Goal: Task Accomplishment & Management: Manage account settings

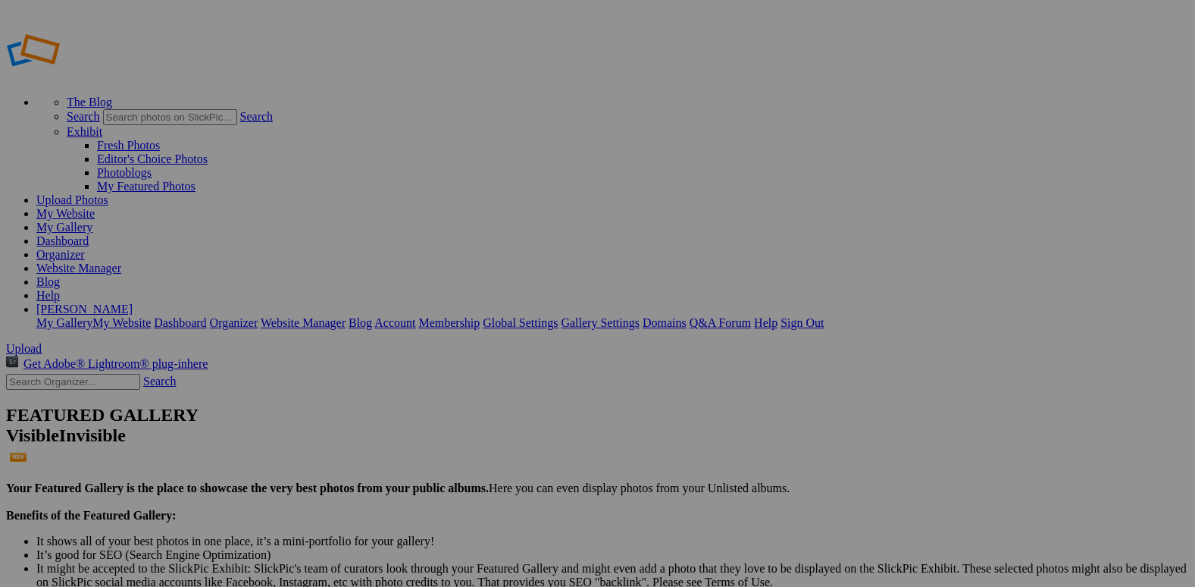
click at [89, 234] on link "Dashboard" at bounding box center [62, 240] width 52 height 13
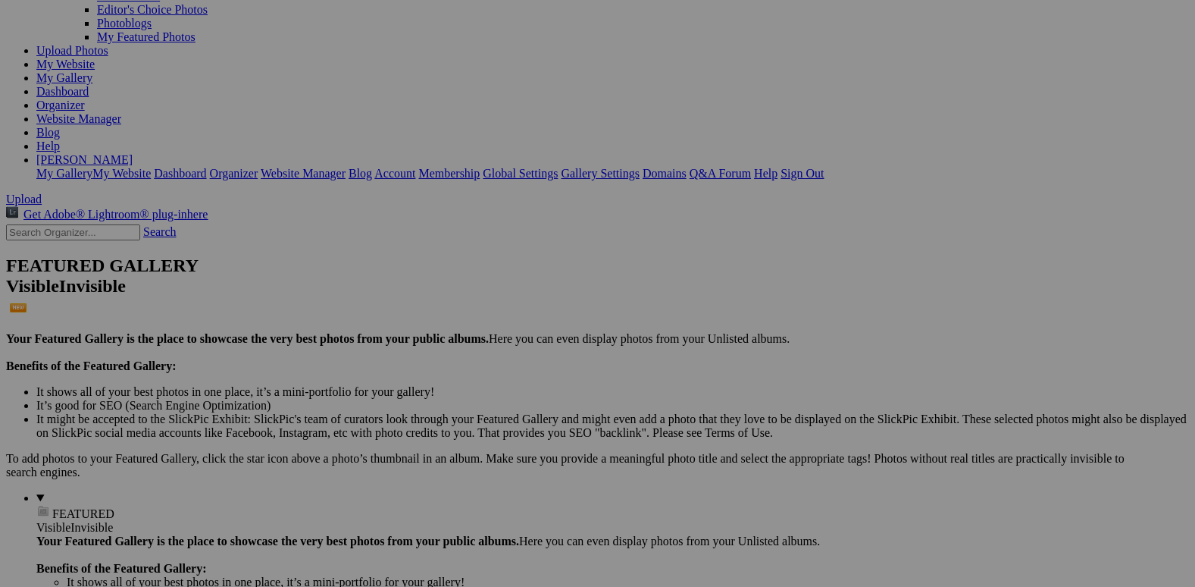
scroll to position [152, 0]
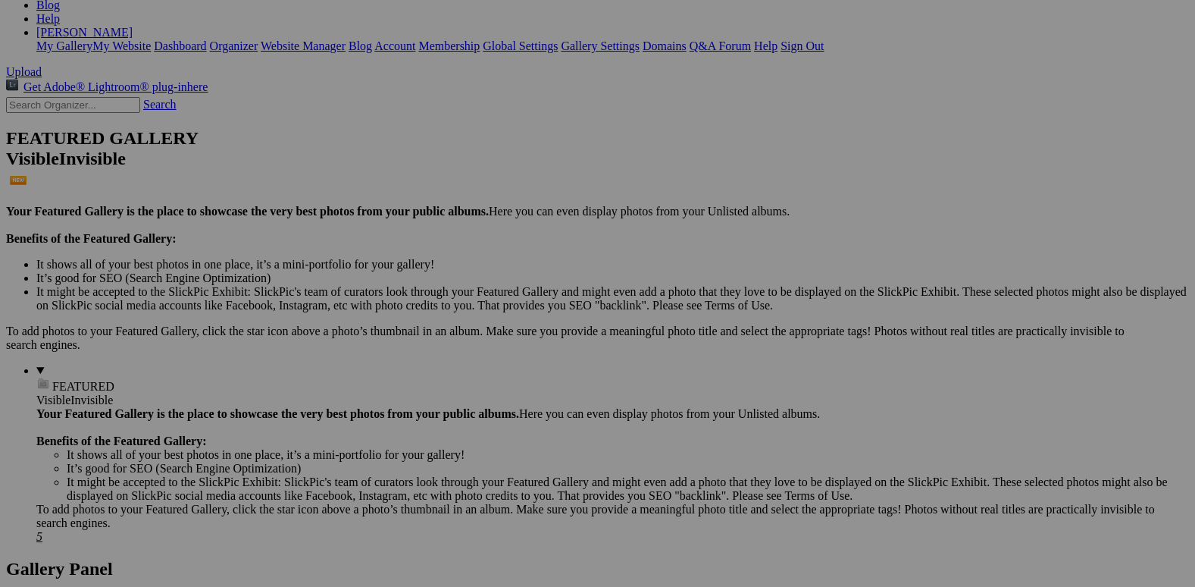
scroll to position [303, 0]
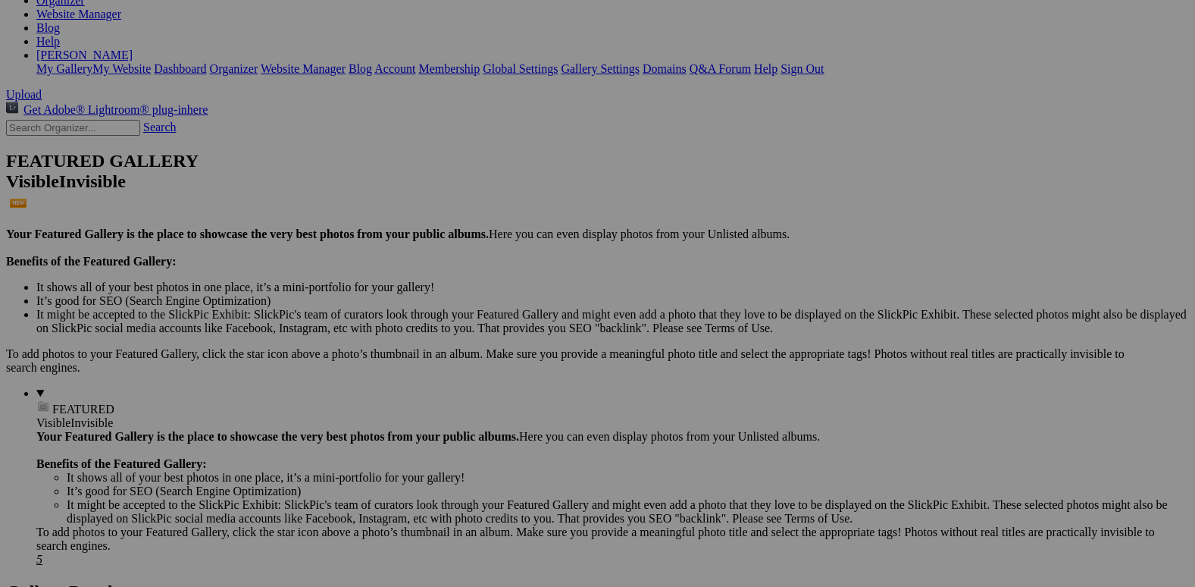
scroll to position [227, 0]
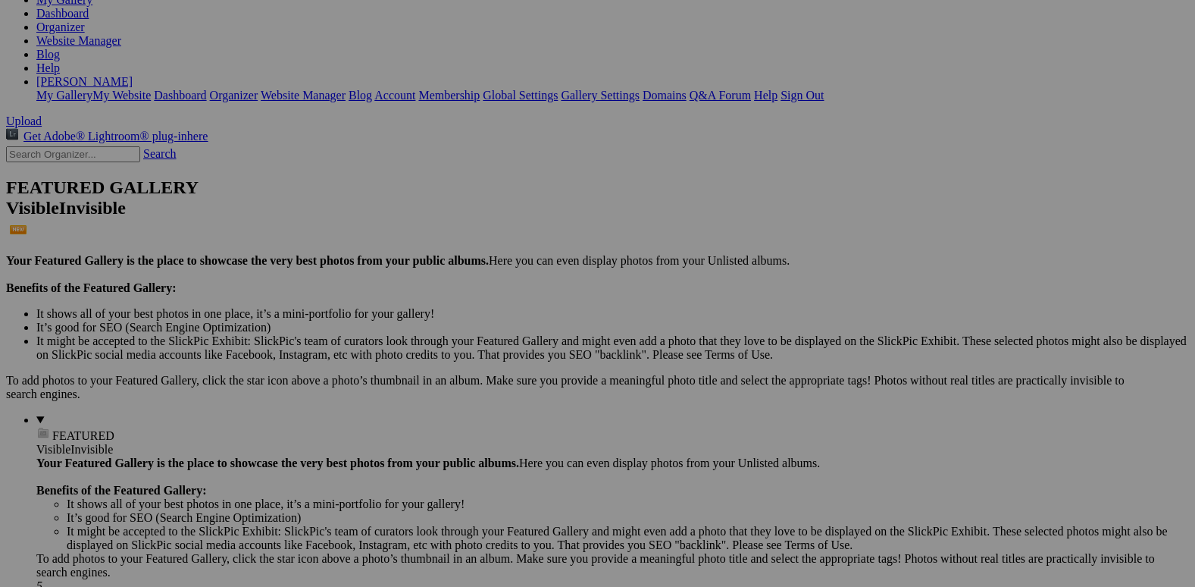
click at [459, 346] on span "Yes" at bounding box center [450, 352] width 17 height 13
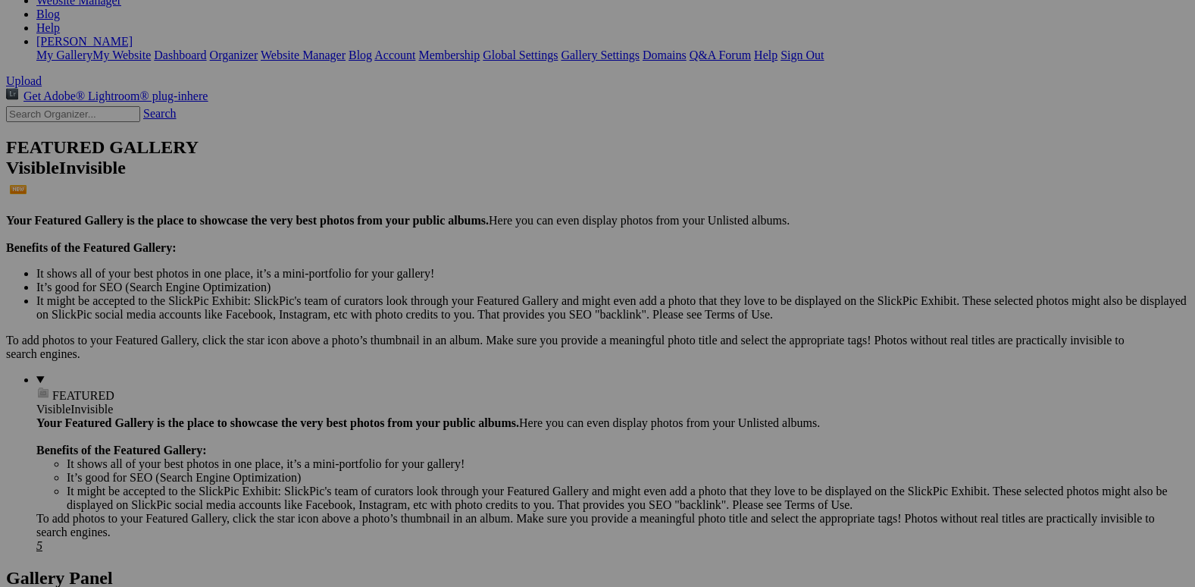
scroll to position [303, 0]
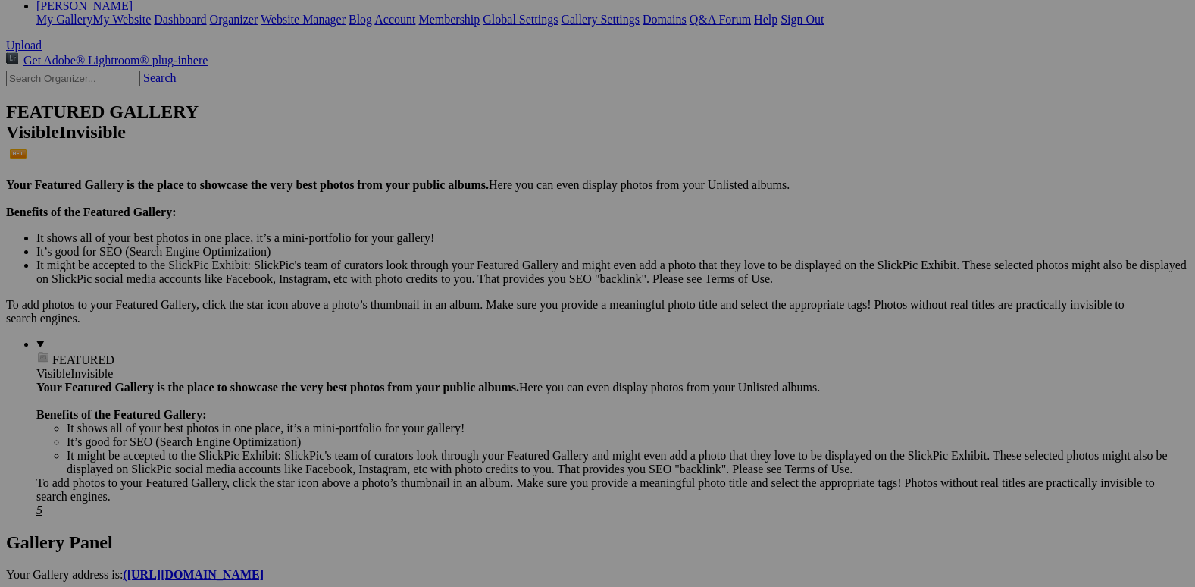
click at [459, 352] on span "Yes" at bounding box center [450, 352] width 17 height 13
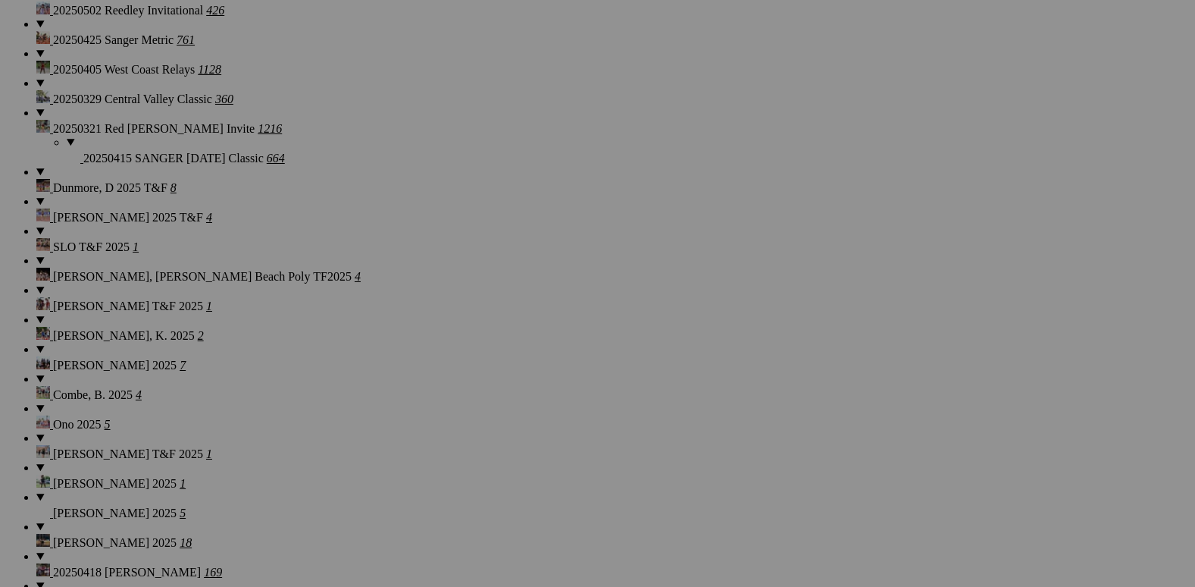
scroll to position [1592, 0]
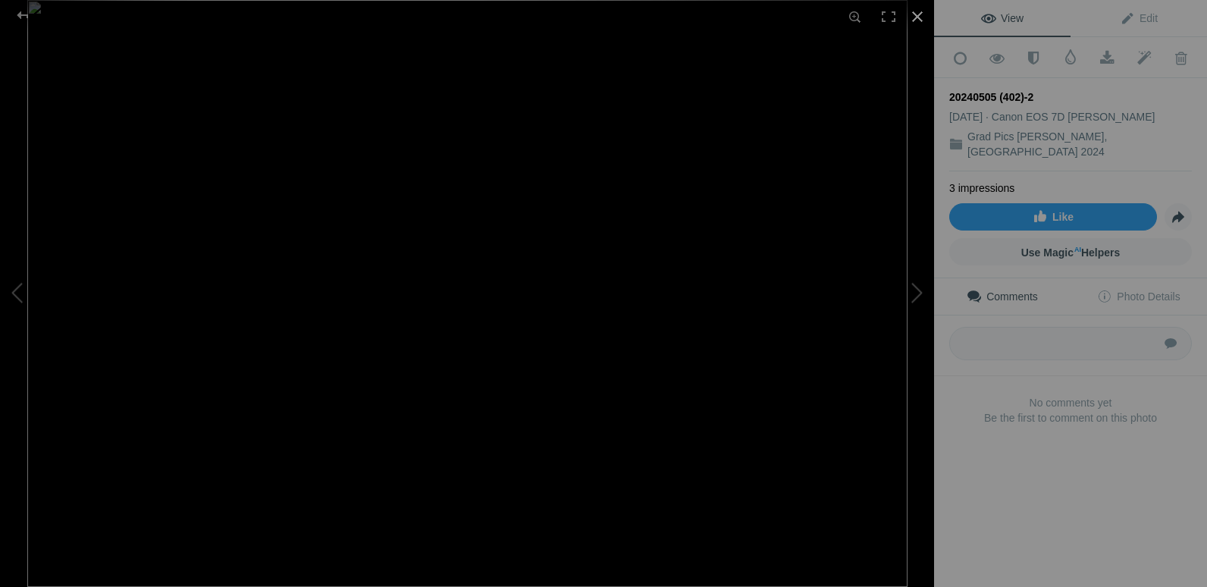
click at [913, 21] on div at bounding box center [916, 16] width 33 height 33
